Goal: Register for event/course

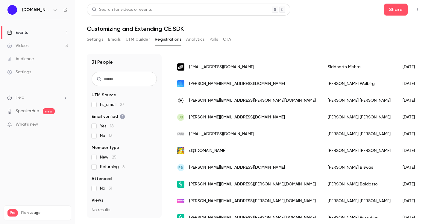
scroll to position [204, 0]
click at [43, 34] on link "Events 1" at bounding box center [37, 32] width 75 height 13
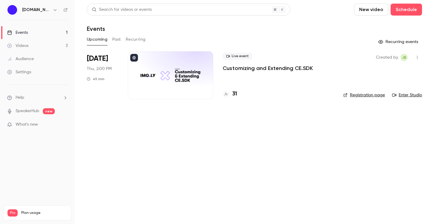
click at [261, 70] on p "Customizing and Extending CE.SDK" at bounding box center [268, 68] width 90 height 7
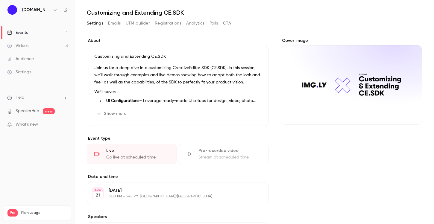
scroll to position [5, 0]
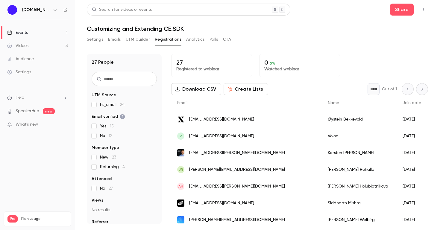
click at [36, 31] on link "Events 1" at bounding box center [37, 32] width 75 height 13
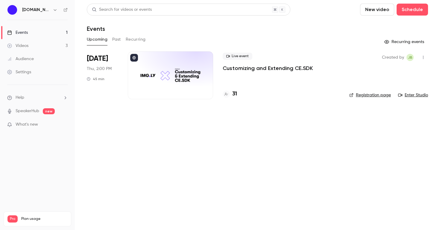
click at [251, 68] on p "Customizing and Extending CE.SDK" at bounding box center [268, 68] width 90 height 7
click at [410, 97] on link "Enter Studio" at bounding box center [413, 95] width 30 height 6
